Goal: Task Accomplishment & Management: Manage account settings

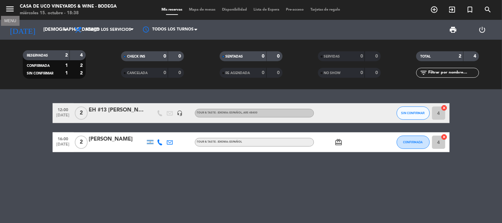
click at [13, 8] on icon "menu" at bounding box center [10, 9] width 10 height 10
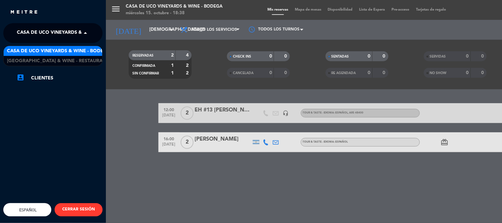
click at [74, 35] on span "Casa de Uco Vineyards & Wine - Bodega" at bounding box center [69, 33] width 104 height 14
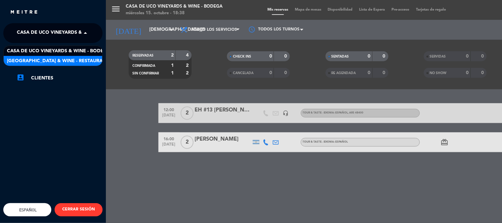
click at [83, 58] on span "[GEOGRAPHIC_DATA] & Wine - Restaurante" at bounding box center [59, 61] width 105 height 8
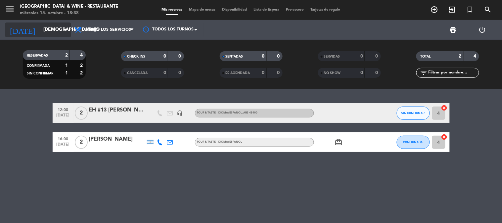
click at [44, 28] on input "[DEMOGRAPHIC_DATA][DATE]" at bounding box center [71, 30] width 63 height 12
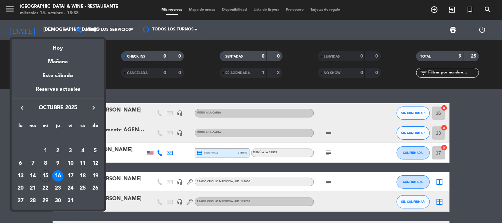
click at [99, 107] on button "keyboard_arrow_right" at bounding box center [94, 108] width 12 height 9
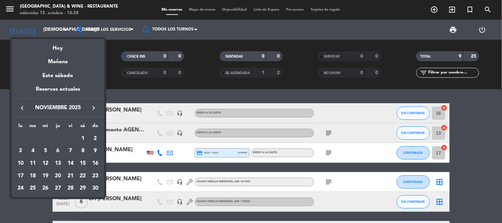
click at [44, 153] on div "5" at bounding box center [45, 150] width 11 height 11
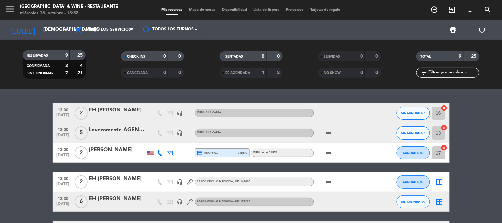
type input "[DATE]"
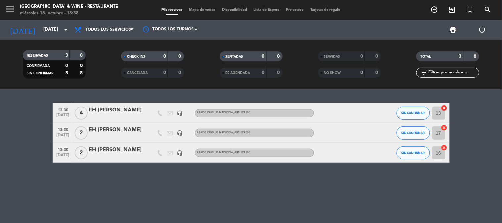
click at [107, 149] on div "EH [PERSON_NAME]" at bounding box center [117, 150] width 56 height 9
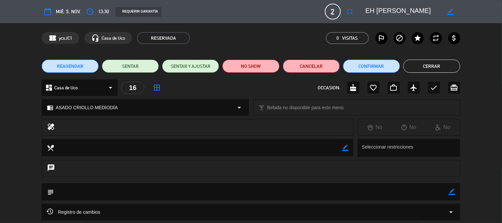
click at [301, 69] on button "Cancelar" at bounding box center [311, 66] width 57 height 13
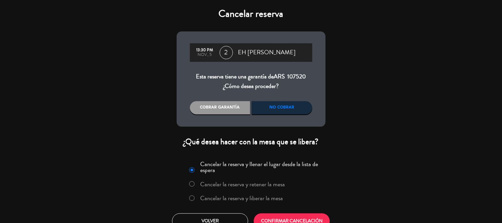
click at [232, 199] on label "Cancelar la reserva y liberar la mesa" at bounding box center [241, 198] width 83 height 6
click at [280, 216] on button "CONFIRMAR CANCELACIÓN" at bounding box center [292, 221] width 76 height 16
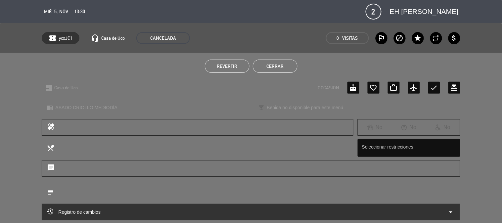
click at [273, 64] on button "Cerrar" at bounding box center [275, 66] width 45 height 13
